Goal: Task Accomplishment & Management: Complete application form

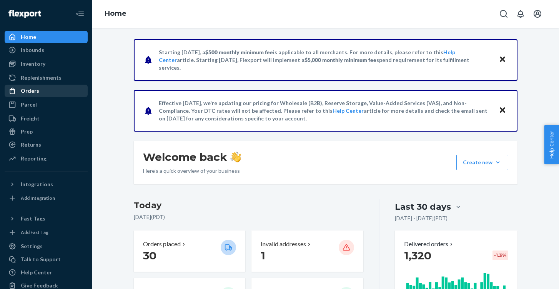
click at [36, 91] on div "Orders" at bounding box center [30, 91] width 18 height 8
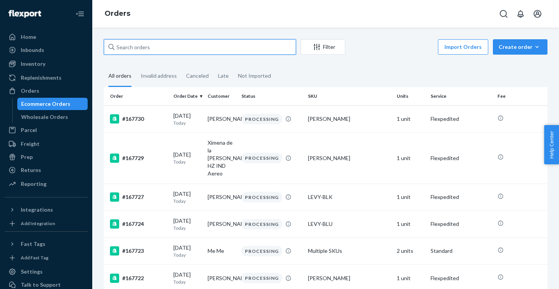
click at [237, 46] on input "text" at bounding box center [200, 46] width 192 height 15
paste input "167340"
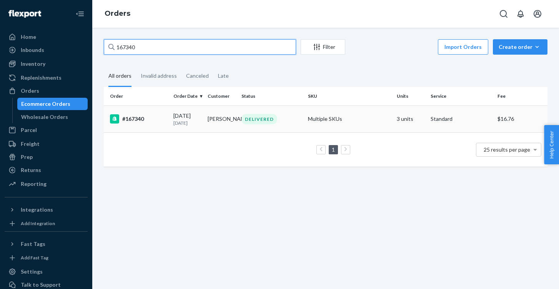
type input "167340"
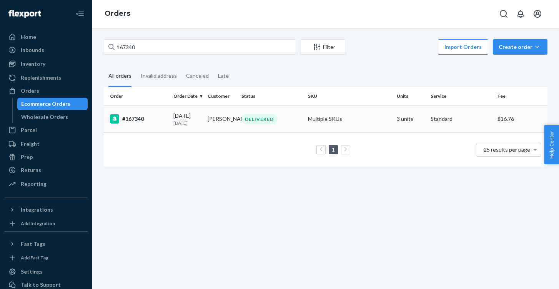
click at [139, 122] on div "#167340" at bounding box center [138, 118] width 57 height 9
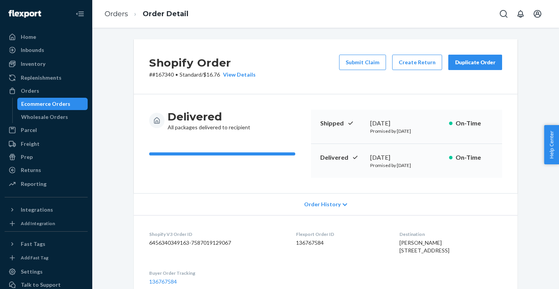
click at [368, 45] on div "Shopify Order # #167340 • Standard / $16.76 View Details Submit Claim Create Re…" at bounding box center [325, 66] width 383 height 55
click at [368, 56] on button "Submit Claim" at bounding box center [362, 62] width 47 height 15
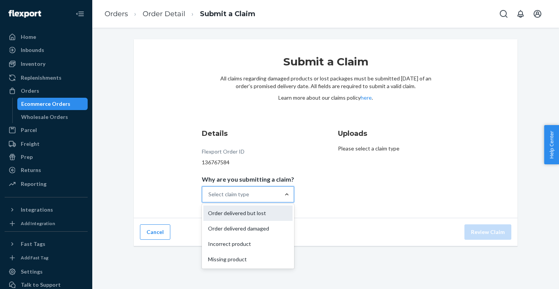
click at [269, 216] on div "Order delivered but lost" at bounding box center [247, 212] width 89 height 15
click at [209, 198] on input "Why are you submitting a claim? option Order delivered but lost focused, 1 of 4…" at bounding box center [208, 194] width 1 height 8
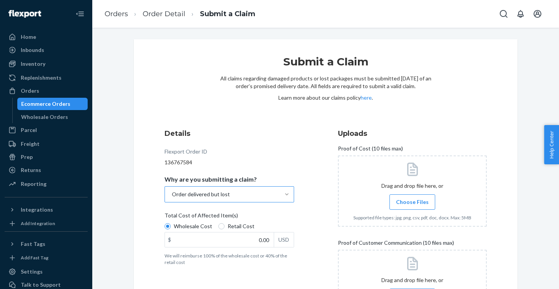
click at [236, 231] on div "Wholesale Cost Retail Cost" at bounding box center [229, 227] width 136 height 10
click at [171, 229] on input "Wholesale Cost" at bounding box center [167, 226] width 6 height 6
click at [232, 227] on span "Retail Cost" at bounding box center [240, 226] width 27 height 8
click at [224, 227] on input "Retail Cost" at bounding box center [221, 226] width 6 height 6
radio input "true"
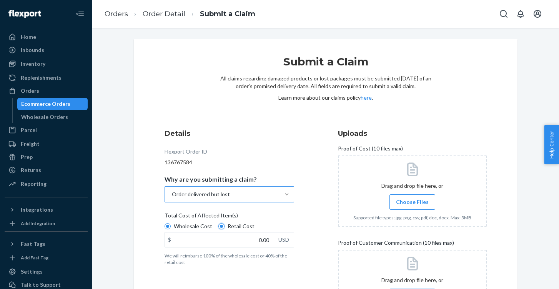
radio input "false"
drag, startPoint x: 255, startPoint y: 239, endPoint x: 323, endPoint y: 237, distance: 68.4
click at [321, 239] on div "Details Flexport Order ID 136767584 Why are you submitting a claim? Order deliv…" at bounding box center [325, 227] width 322 height 198
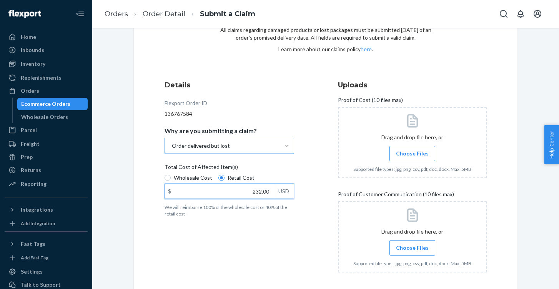
type input "232.00"
click at [409, 152] on span "Choose Files" at bounding box center [412, 153] width 33 height 8
click at [412, 152] on input "Choose Files" at bounding box center [412, 153] width 0 height 8
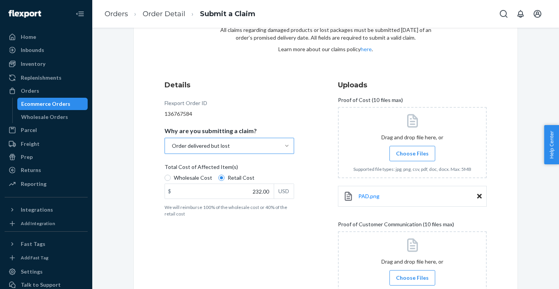
click at [404, 158] on label "Choose Files" at bounding box center [412, 153] width 46 height 15
click at [412, 158] on input "Choose Files" at bounding box center [412, 153] width 0 height 8
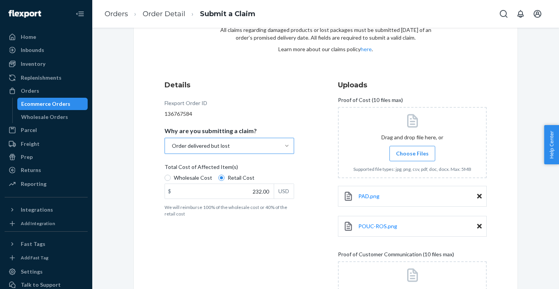
click at [415, 153] on span "Choose Files" at bounding box center [412, 153] width 33 height 8
click at [412, 153] on input "Choose Files" at bounding box center [412, 153] width 0 height 8
click at [418, 158] on label "Choose Files" at bounding box center [412, 153] width 46 height 15
click at [412, 158] on input "Choose Files" at bounding box center [412, 153] width 0 height 8
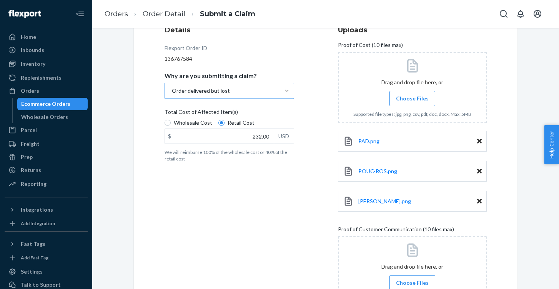
scroll to position [172, 0]
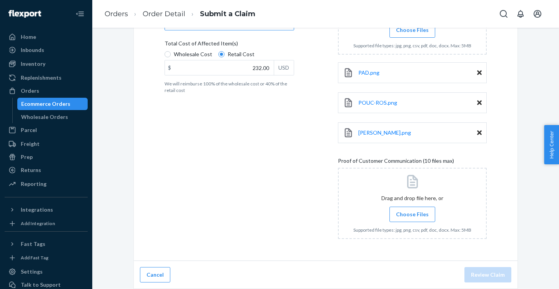
click at [403, 217] on span "Choose Files" at bounding box center [412, 214] width 33 height 8
click at [412, 217] on input "Choose Files" at bounding box center [412, 214] width 0 height 8
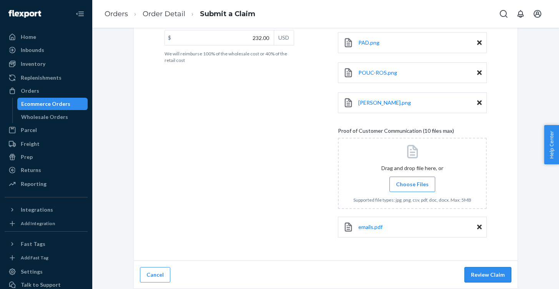
click at [503, 276] on button "Review Claim" at bounding box center [487, 274] width 47 height 15
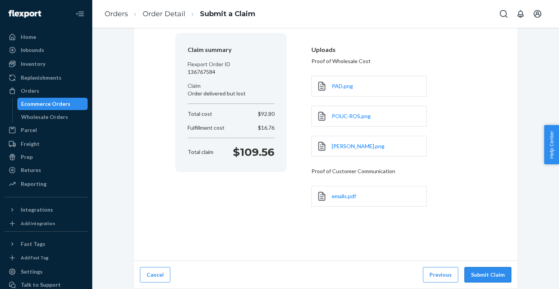
click at [502, 272] on button "Submit Claim" at bounding box center [487, 274] width 47 height 15
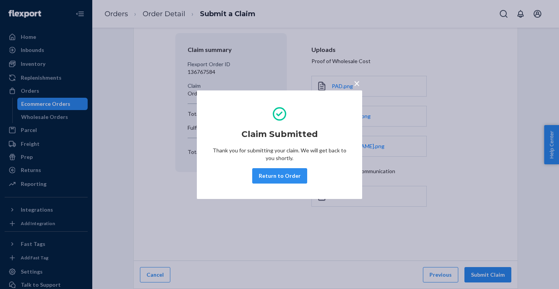
click at [356, 84] on span "×" at bounding box center [356, 82] width 6 height 13
